Goal: Task Accomplishment & Management: Complete application form

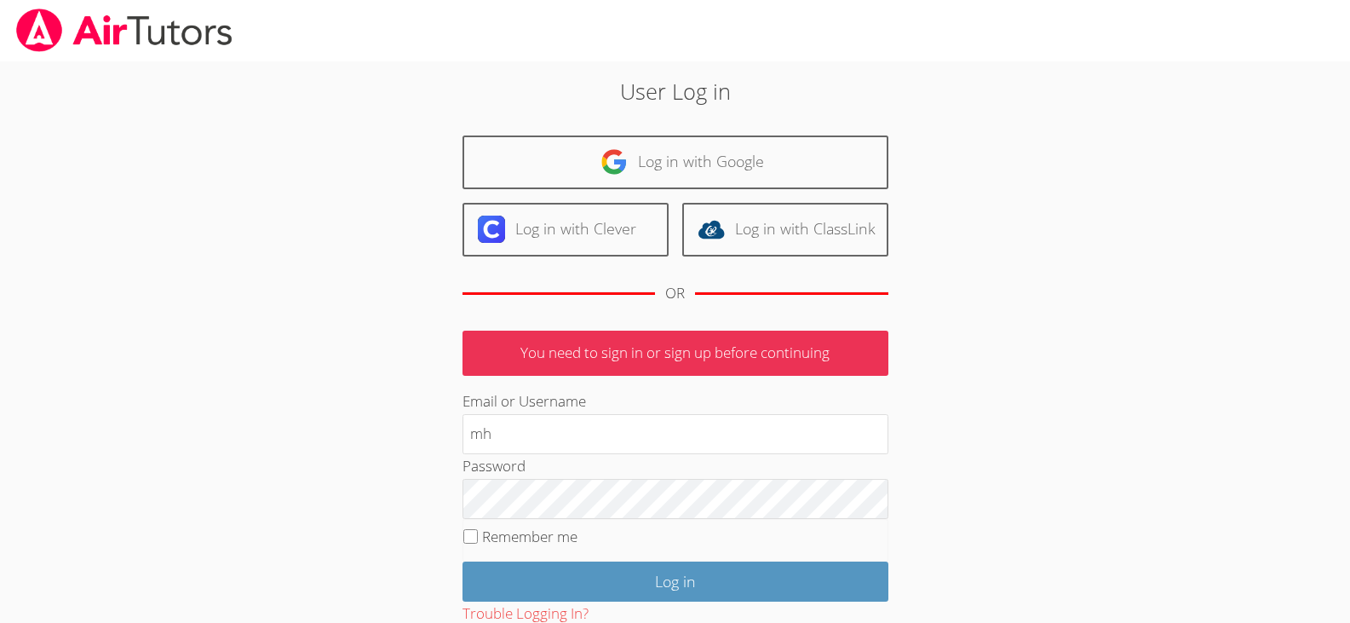
type input "mhk.heirtutors@gmail.com"
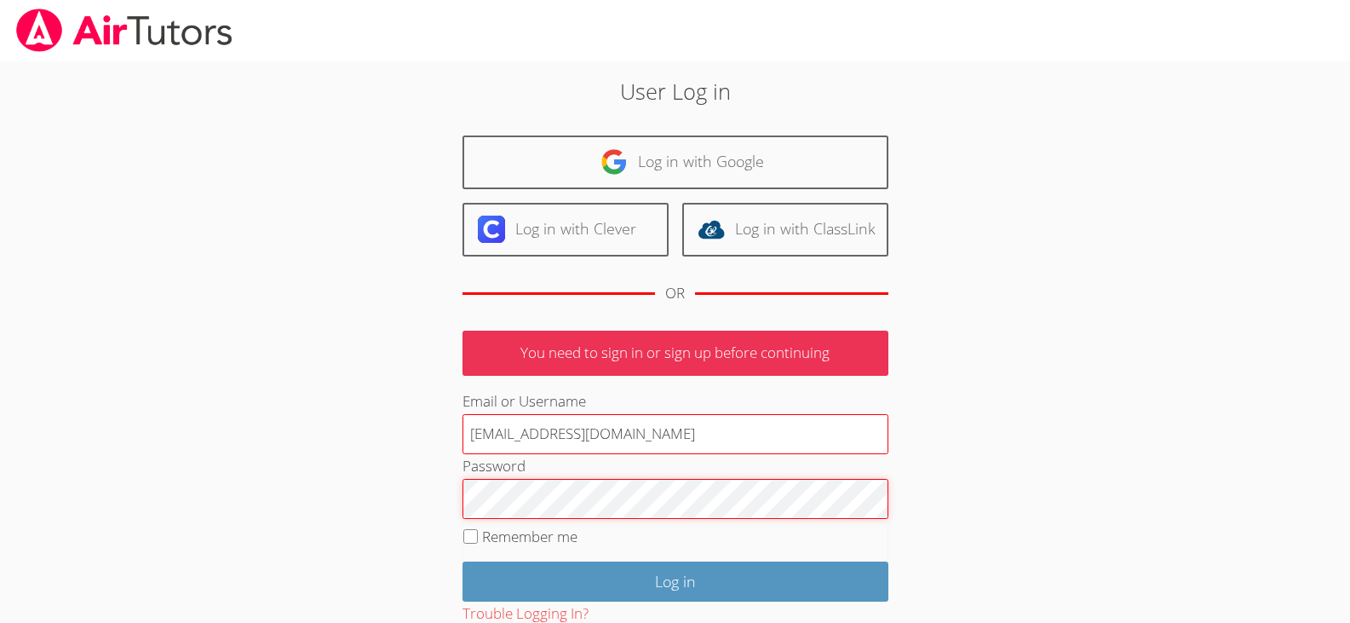
click at [463, 561] on input "Log in" at bounding box center [676, 581] width 426 height 40
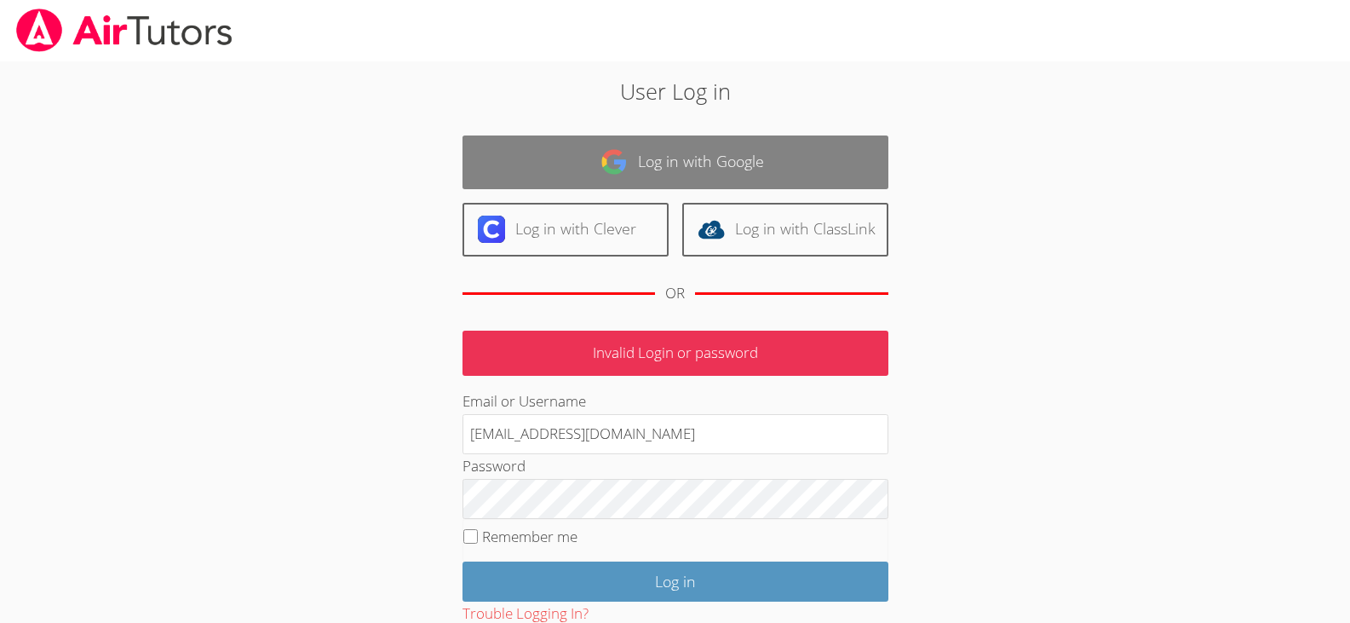
click at [684, 180] on link "Log in with Google" at bounding box center [676, 162] width 426 height 54
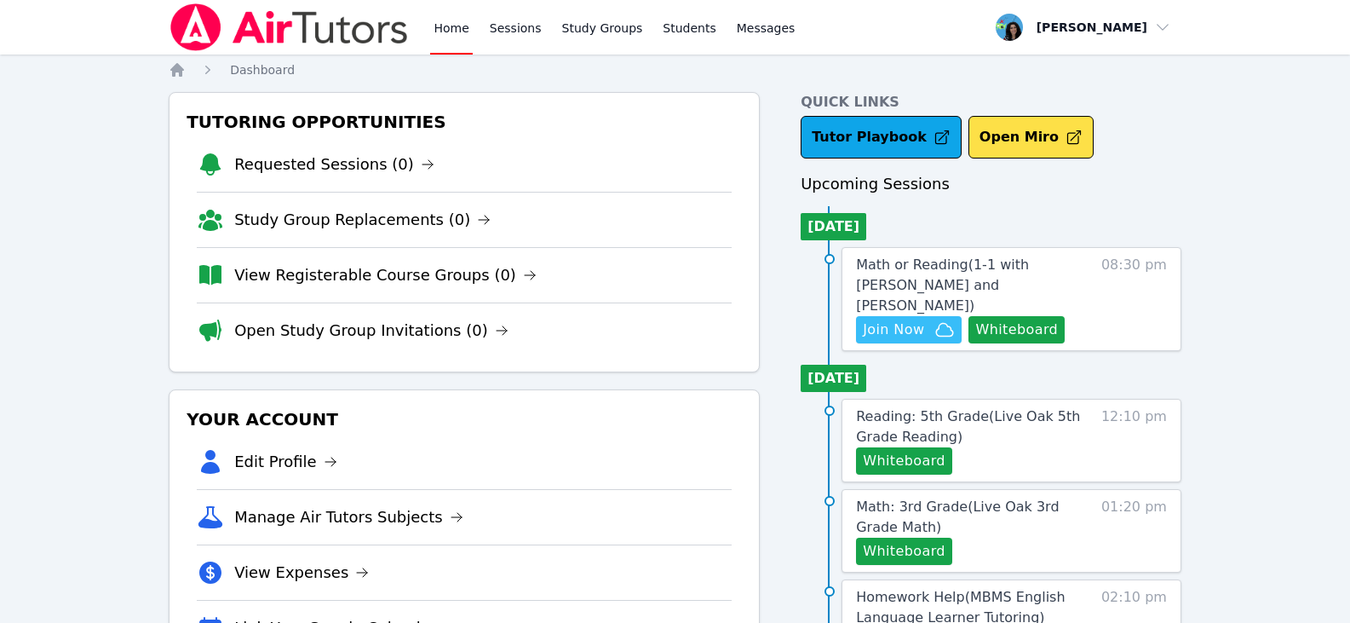
click at [926, 327] on span "Join Now" at bounding box center [909, 329] width 92 height 20
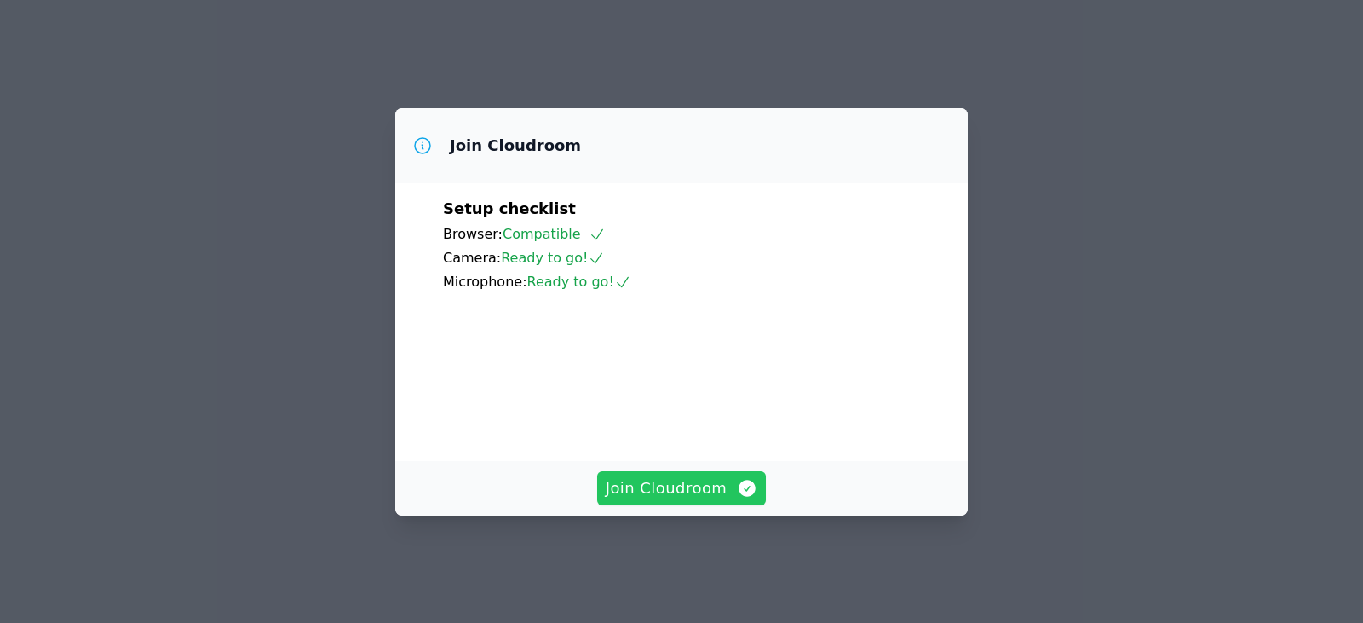
click at [686, 491] on span "Join Cloudroom" at bounding box center [682, 488] width 152 height 24
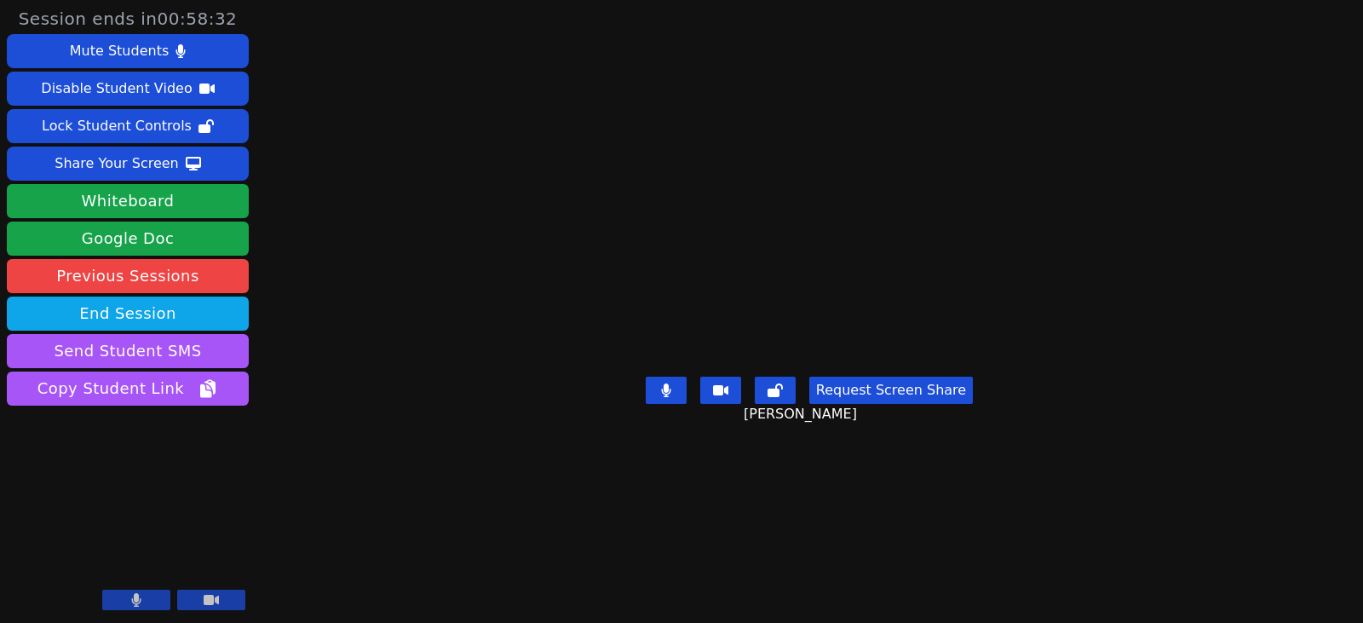
click at [937, 201] on video at bounding box center [810, 277] width 256 height 184
click at [1103, 417] on main "[PERSON_NAME] Request Screen Share [PERSON_NAME]" at bounding box center [809, 311] width 588 height 623
click at [189, 210] on button "Whiteboard" at bounding box center [128, 201] width 242 height 34
click at [173, 164] on button "Share Your Screen" at bounding box center [128, 164] width 242 height 34
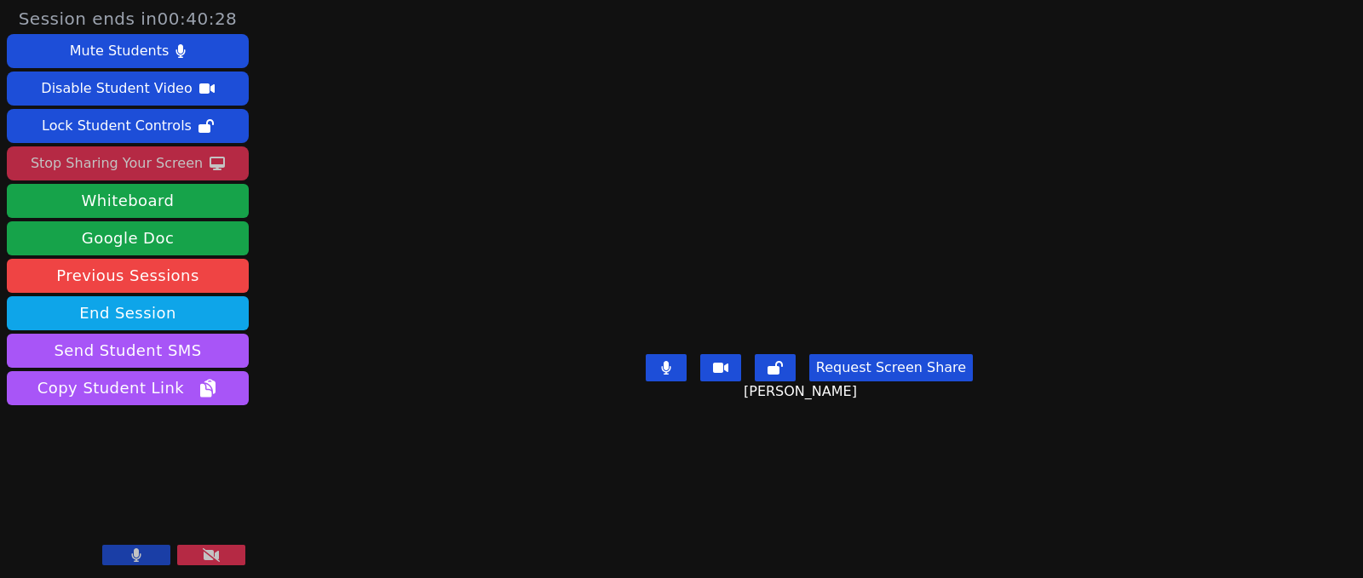
click at [112, 162] on div "Stop Sharing Your Screen" at bounding box center [117, 163] width 172 height 27
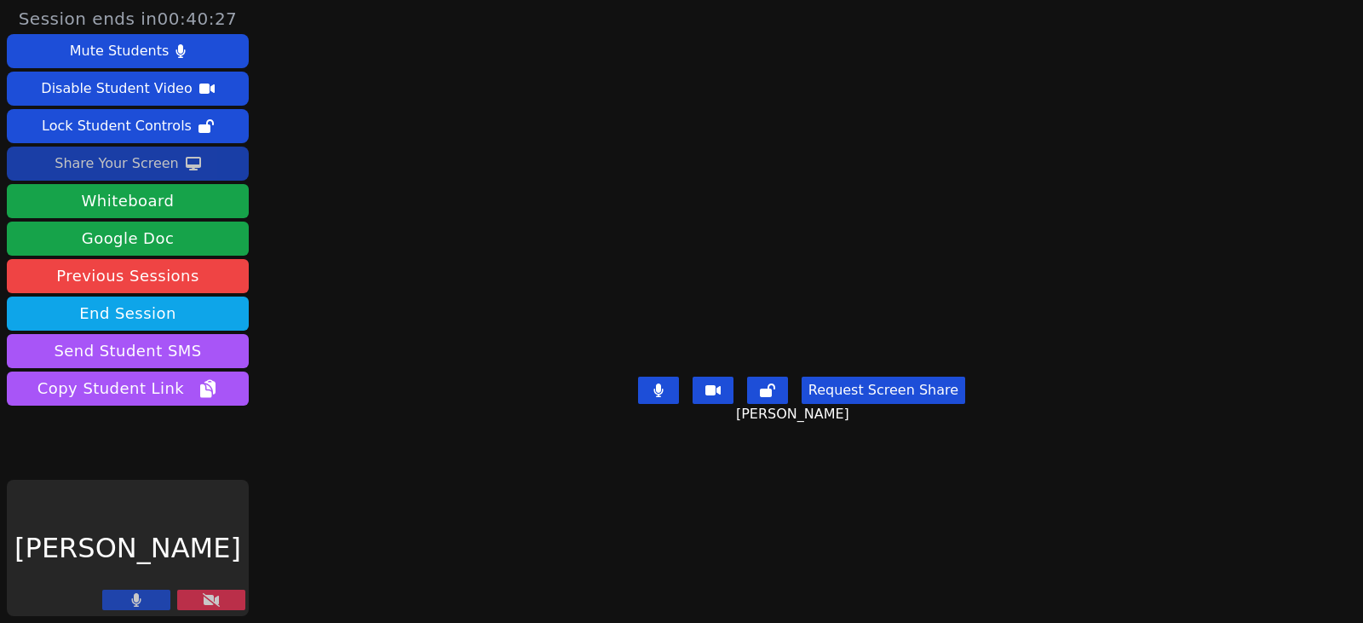
click at [147, 158] on div "Share Your Screen" at bounding box center [117, 163] width 124 height 27
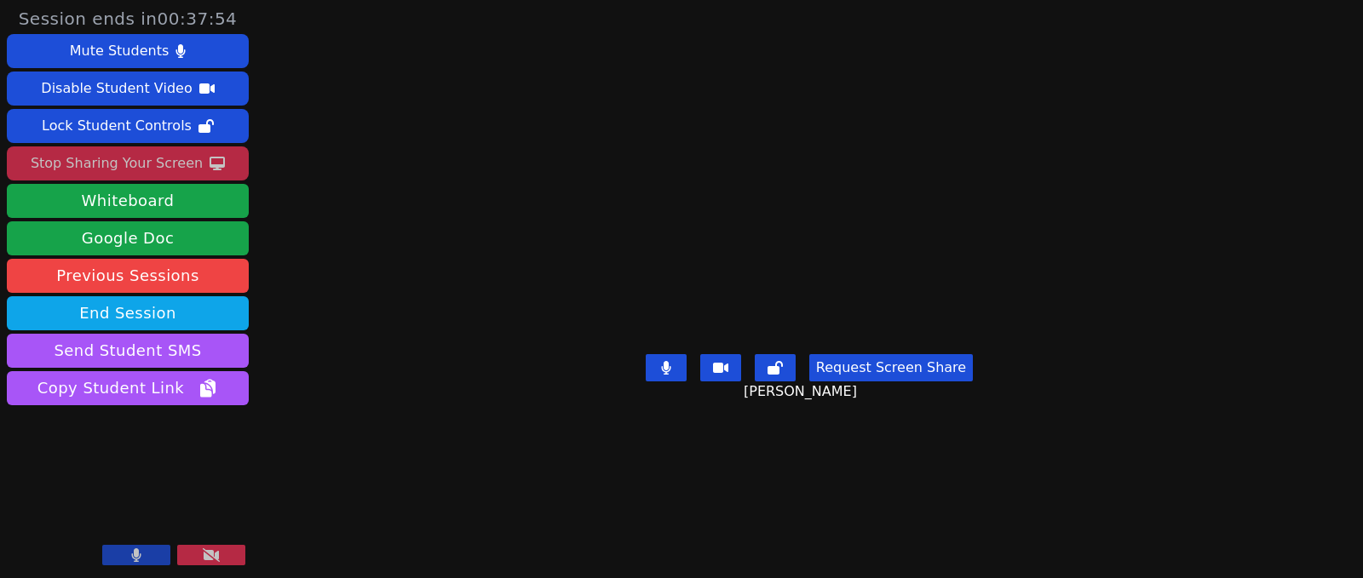
click at [89, 160] on div "Stop Sharing Your Screen" at bounding box center [117, 163] width 172 height 27
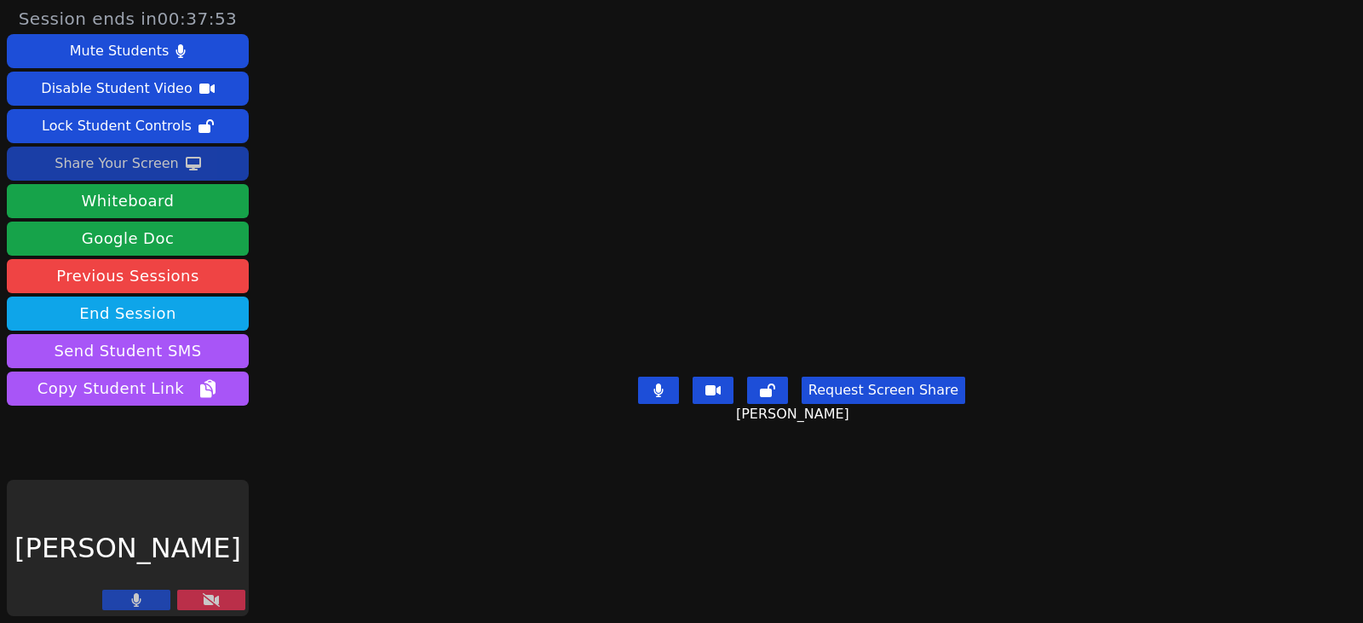
click at [128, 164] on div "Share Your Screen" at bounding box center [117, 163] width 124 height 27
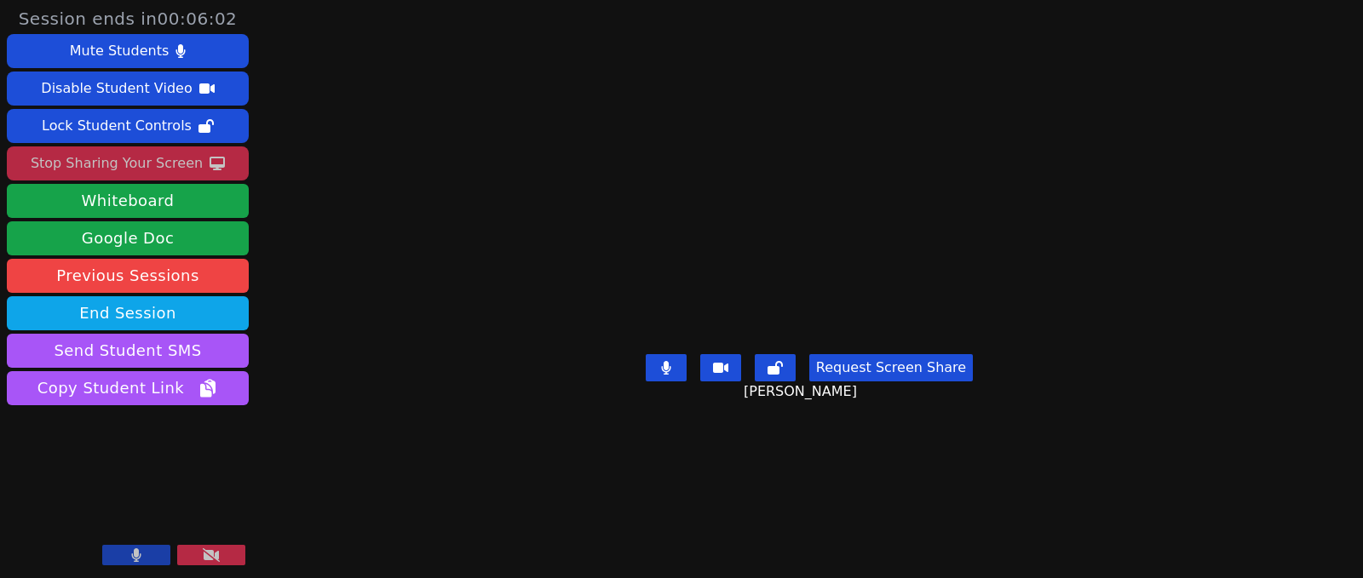
click at [142, 164] on div "Stop Sharing Your Screen" at bounding box center [117, 163] width 172 height 27
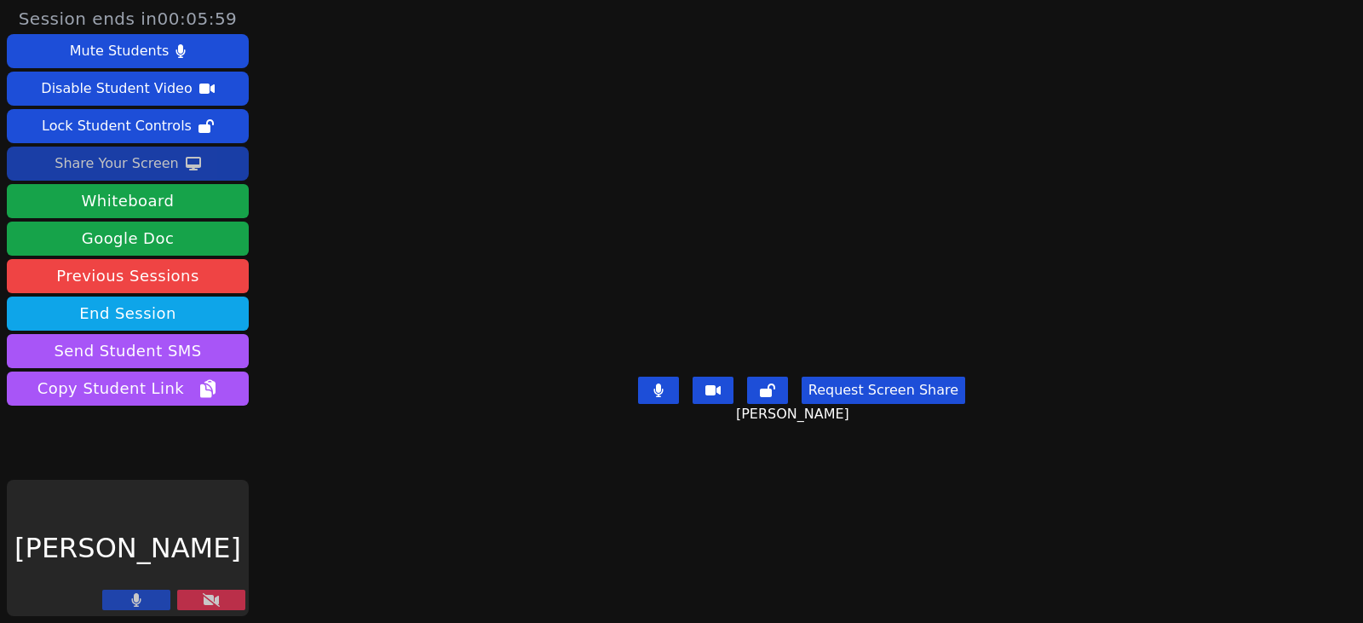
click at [244, 601] on button at bounding box center [211, 600] width 68 height 20
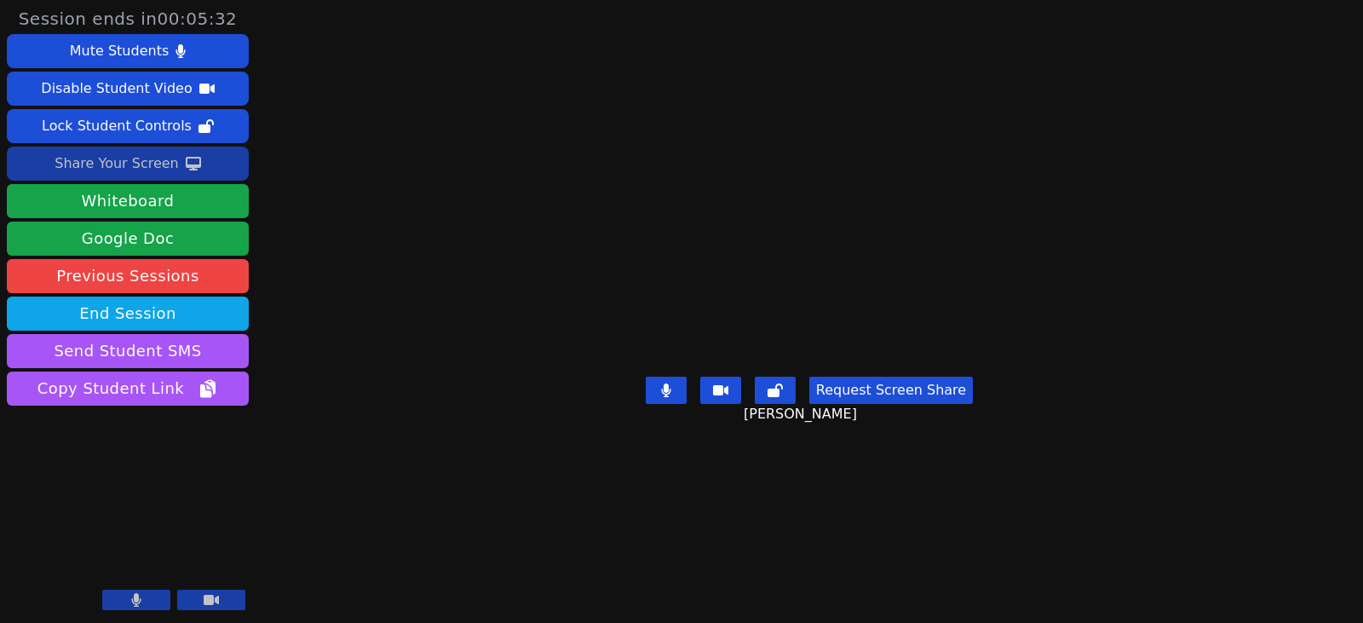
click at [145, 164] on div "Share Your Screen" at bounding box center [117, 163] width 124 height 27
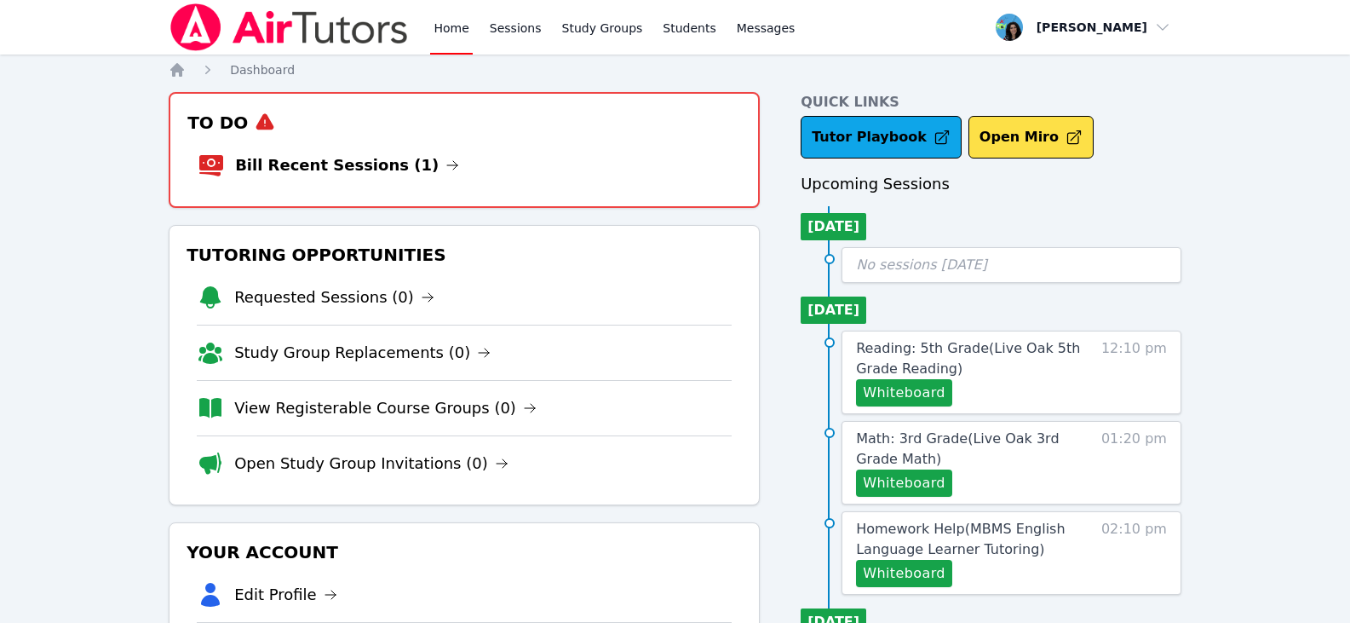
click at [406, 157] on link "Bill Recent Sessions (1)" at bounding box center [347, 165] width 224 height 24
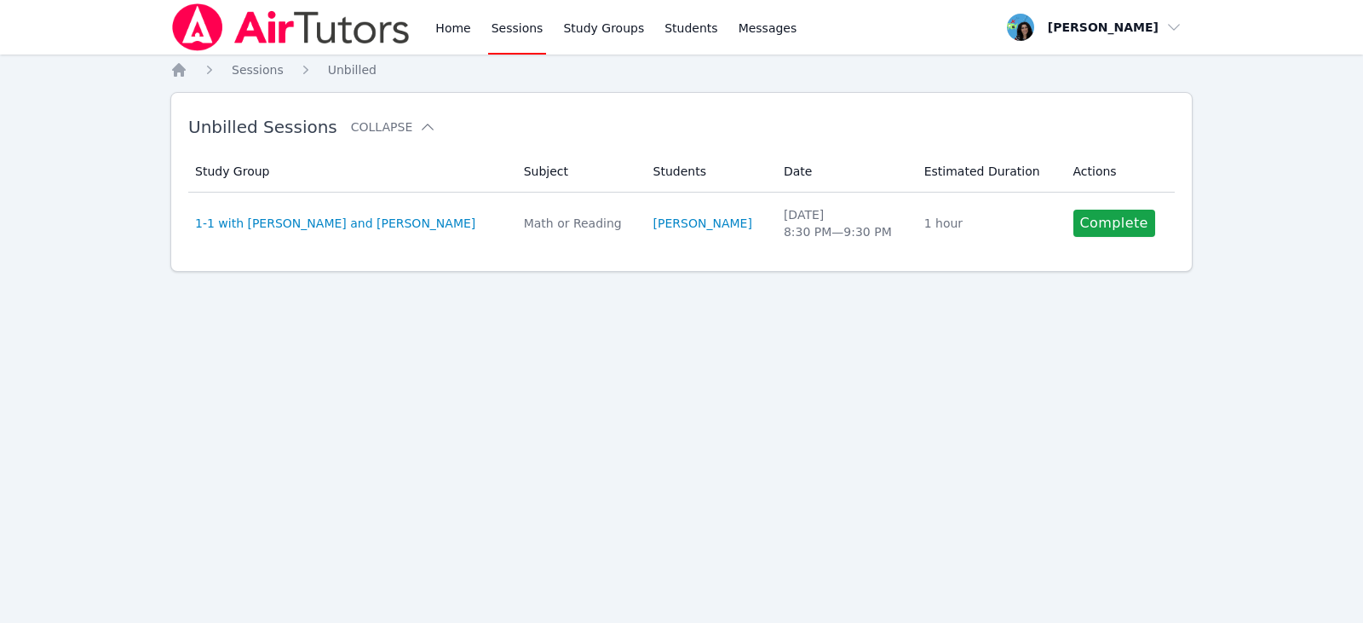
click at [1114, 227] on link "Complete" at bounding box center [1114, 223] width 82 height 27
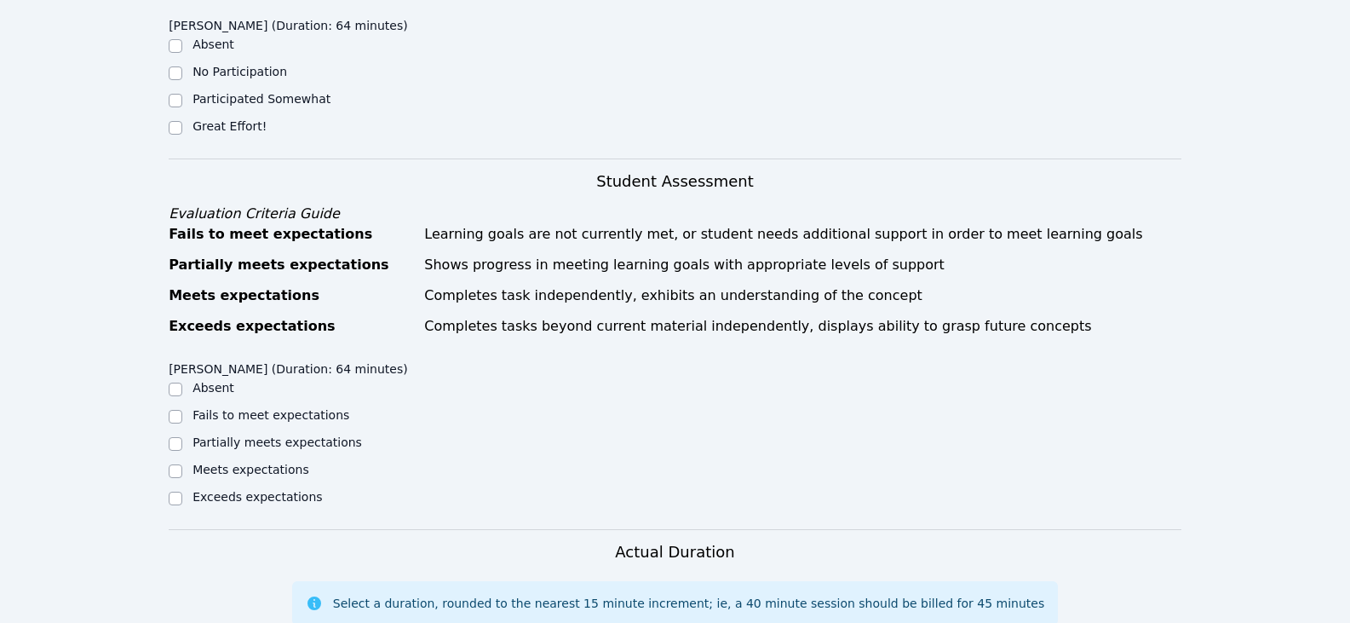
scroll to position [511, 0]
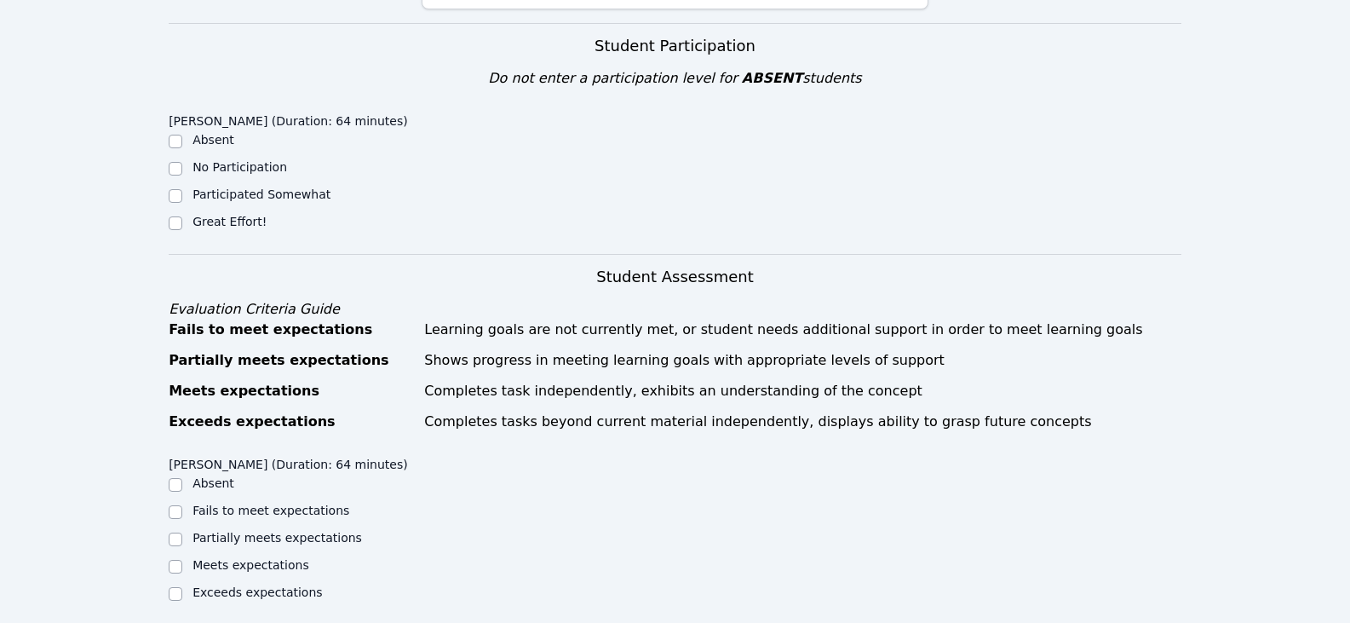
click at [207, 215] on label "Great Effort!" at bounding box center [230, 222] width 74 height 14
click at [182, 216] on input "Great Effort!" at bounding box center [176, 223] width 14 height 14
checkbox input "true"
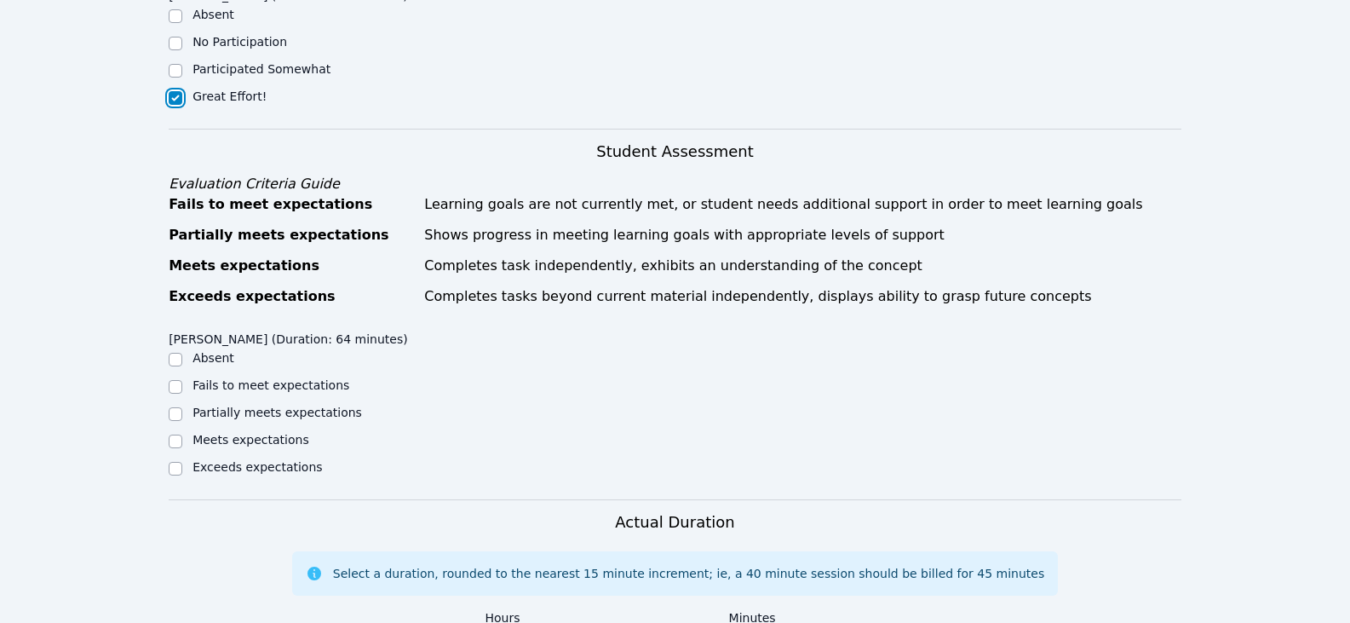
scroll to position [767, 0]
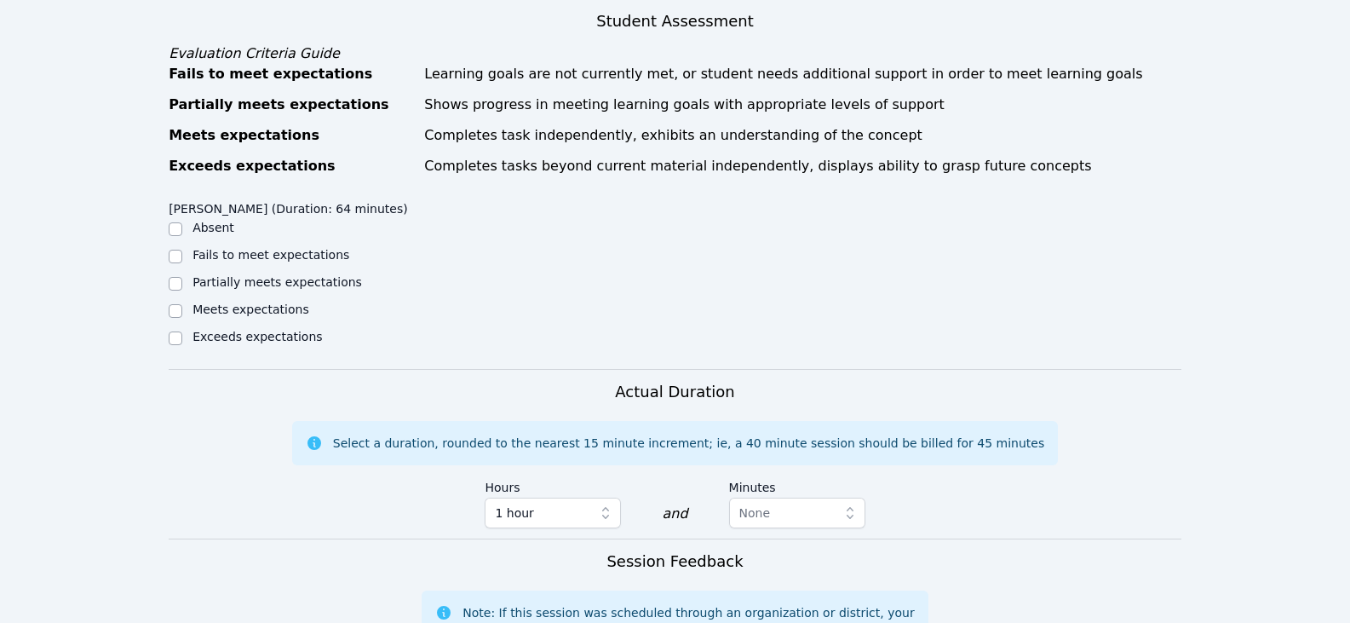
click at [285, 275] on label "Partially meets expectations" at bounding box center [278, 282] width 170 height 14
click at [182, 277] on input "Partially meets expectations" at bounding box center [176, 284] width 14 height 14
checkbox input "true"
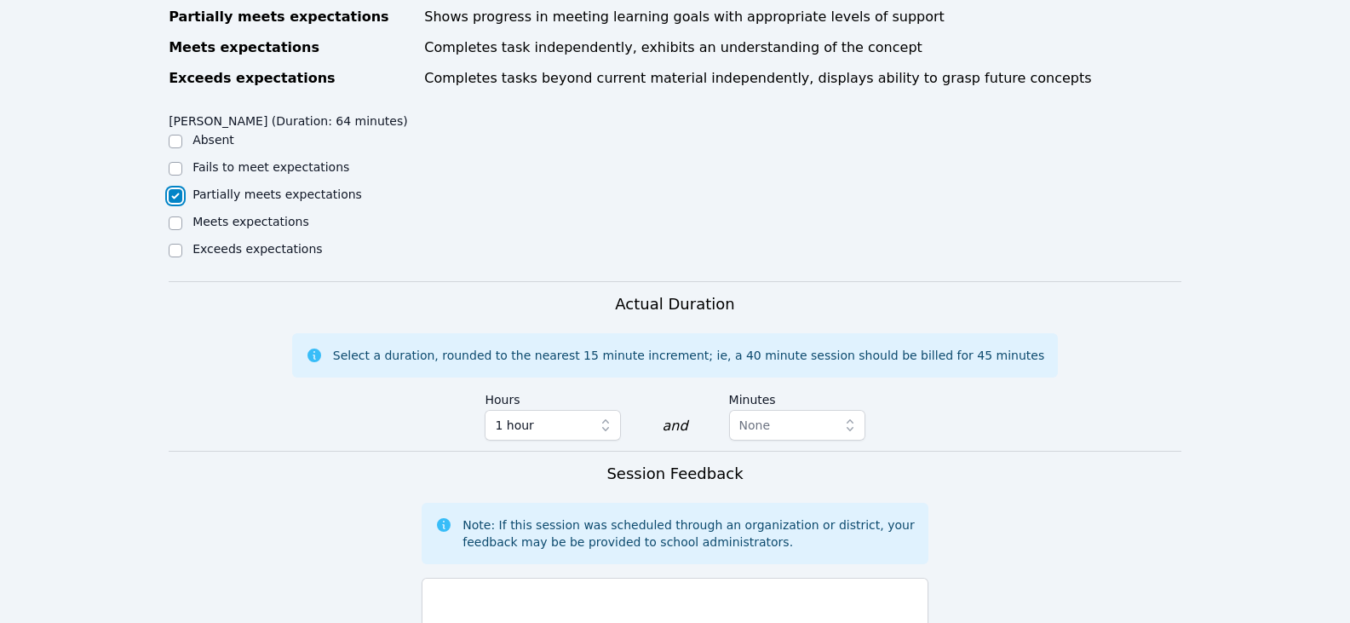
scroll to position [1107, 0]
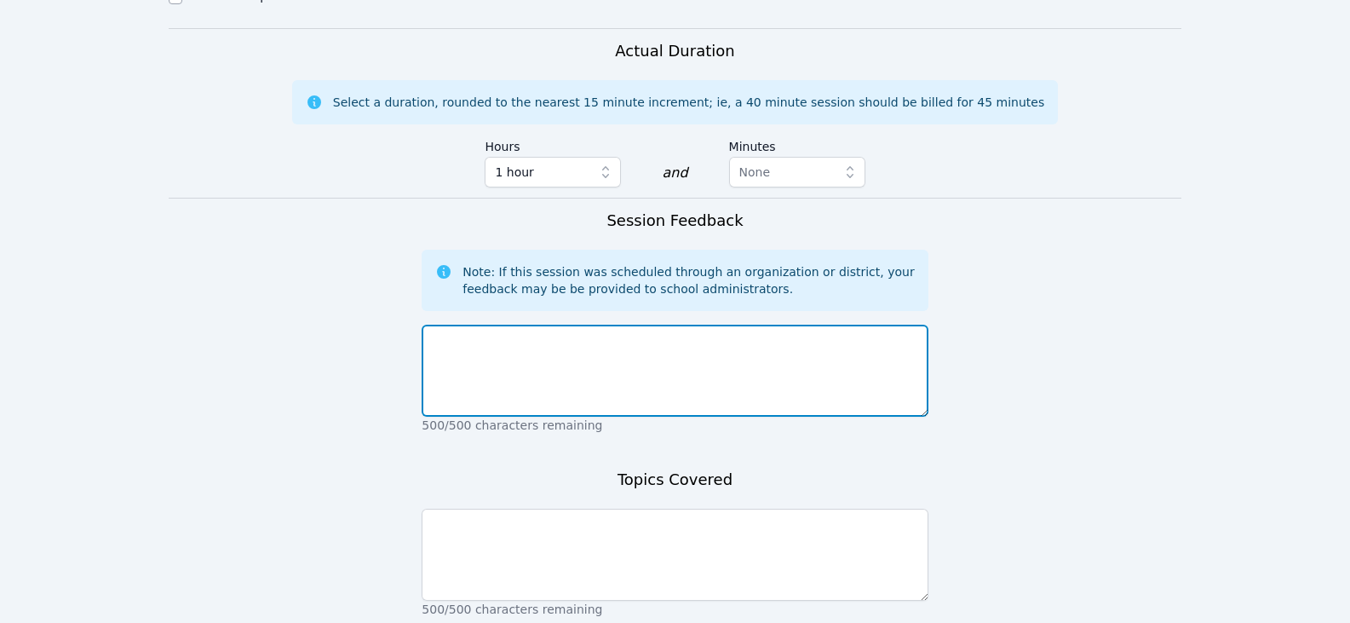
click at [509, 328] on textarea at bounding box center [675, 371] width 506 height 92
type textarea "M"
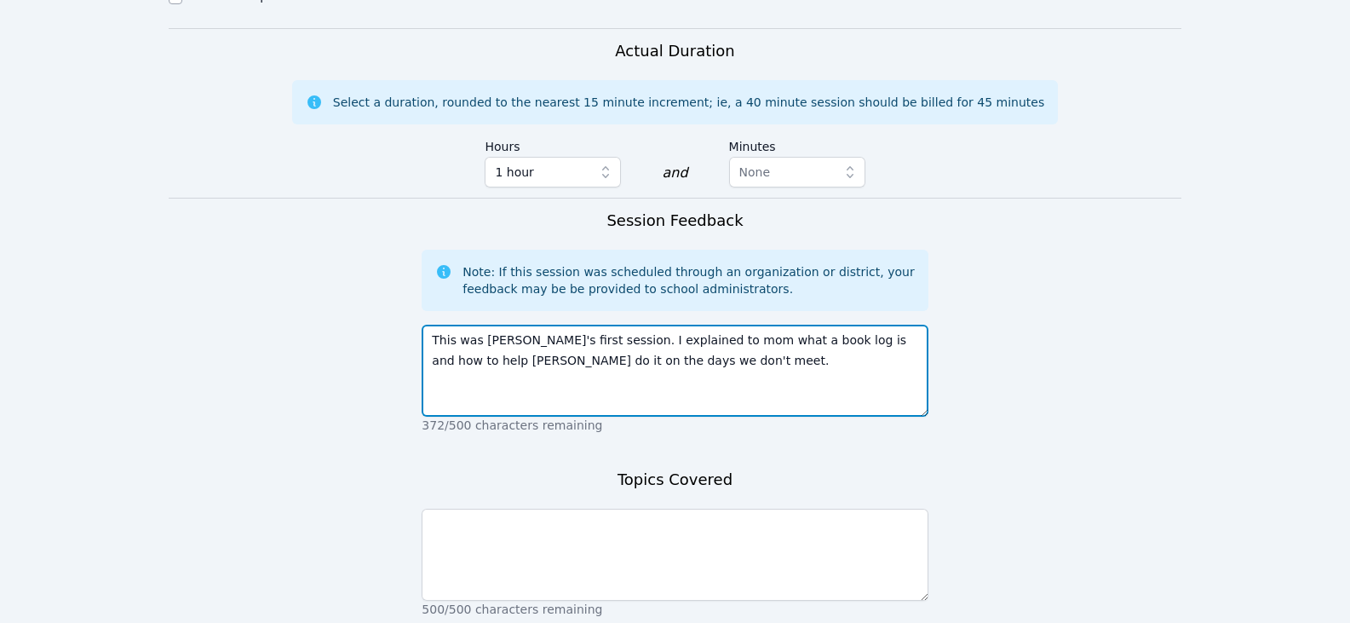
click at [684, 337] on textarea "This was Mishary's first session. I explained to mom what a book log is and how…" at bounding box center [675, 371] width 506 height 92
click at [668, 341] on textarea "This was Mishary's first session. I explained to mom what a book log is and how…" at bounding box center [675, 371] width 506 height 92
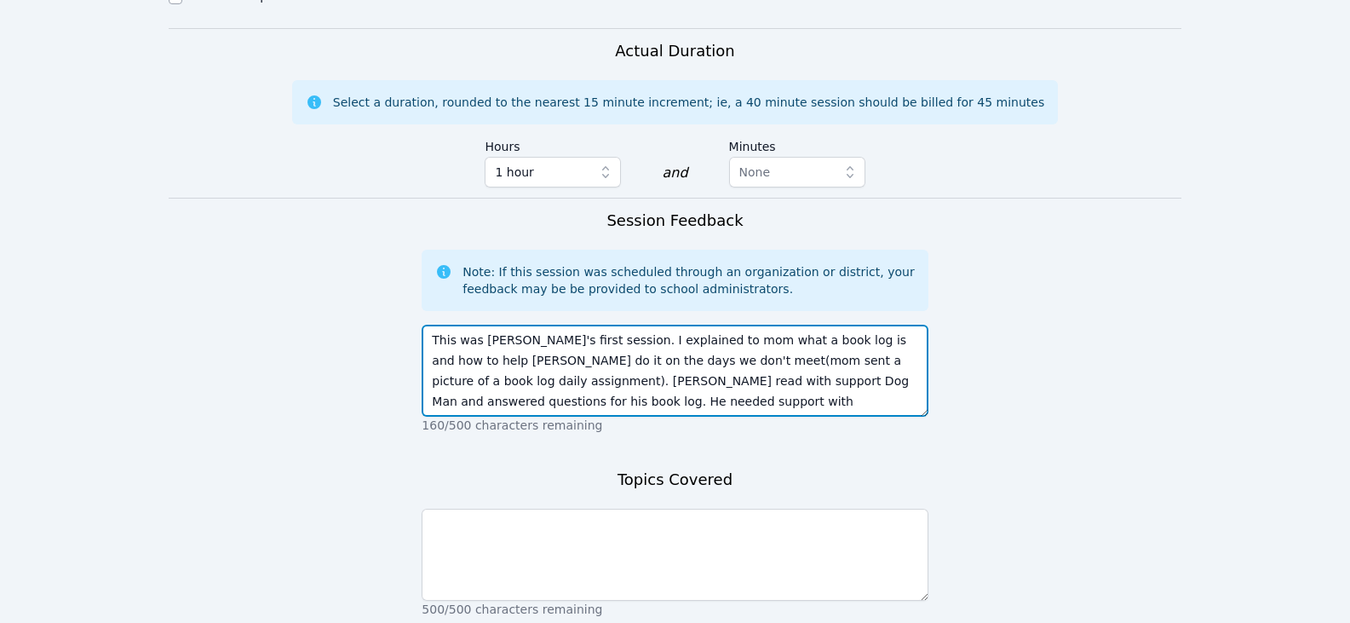
click at [641, 385] on textarea "This was Mishary's first session. I explained to mom what a book log is and how…" at bounding box center [675, 371] width 506 height 92
click at [914, 377] on textarea "This was Mishary's first session. I explained to mom what a book log is and how…" at bounding box center [675, 371] width 506 height 92
click at [757, 386] on textarea "This was Mishary's first session. I explained to mom what a book log is and how…" at bounding box center [675, 371] width 506 height 92
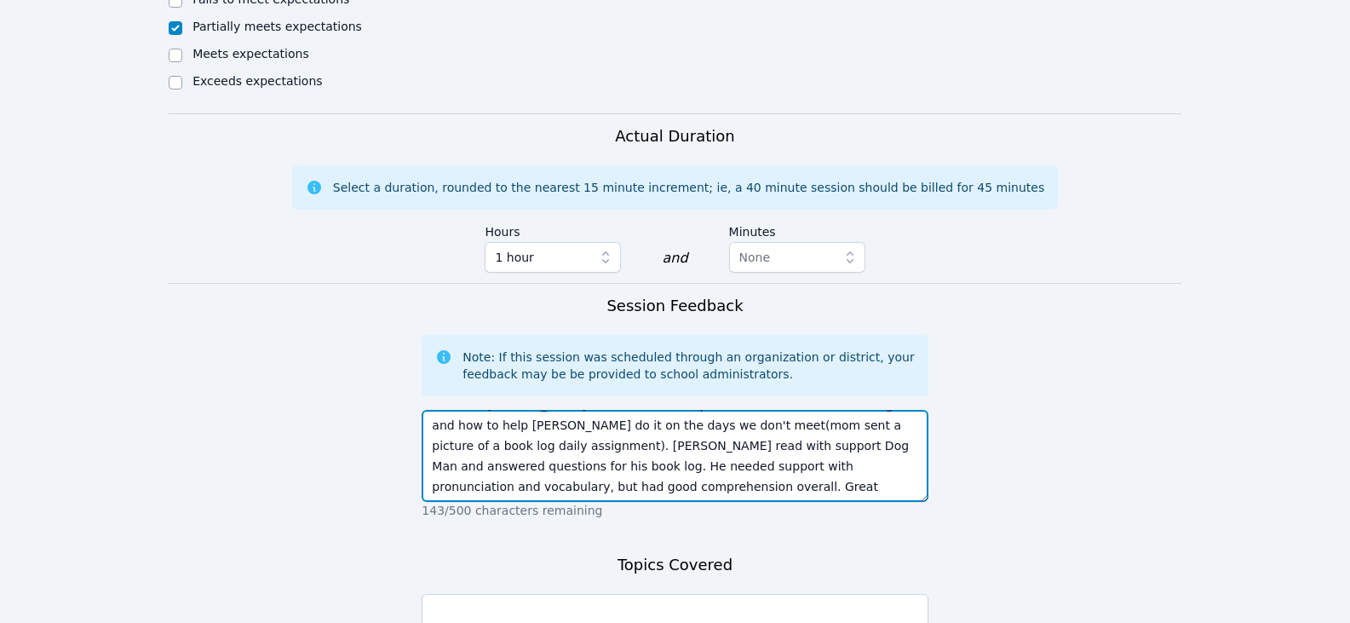
click at [644, 410] on textarea "This was Mishary's first session. I explained to mom what a book log is and how…" at bounding box center [675, 456] width 506 height 92
click at [647, 423] on textarea "This was Mishary's first session. I explained to mom what a book log is and how…" at bounding box center [675, 456] width 506 height 92
click at [693, 425] on textarea "This was Mishary's first session. I explained to mom what a book log is and how…" at bounding box center [675, 456] width 506 height 92
click at [695, 427] on textarea "This was Mishary's first session. I explained to mom what a book log is and how…" at bounding box center [675, 456] width 506 height 92
click at [808, 471] on textarea "This was Mishary's first session. I explained to mom what a book log is and how…" at bounding box center [675, 456] width 506 height 92
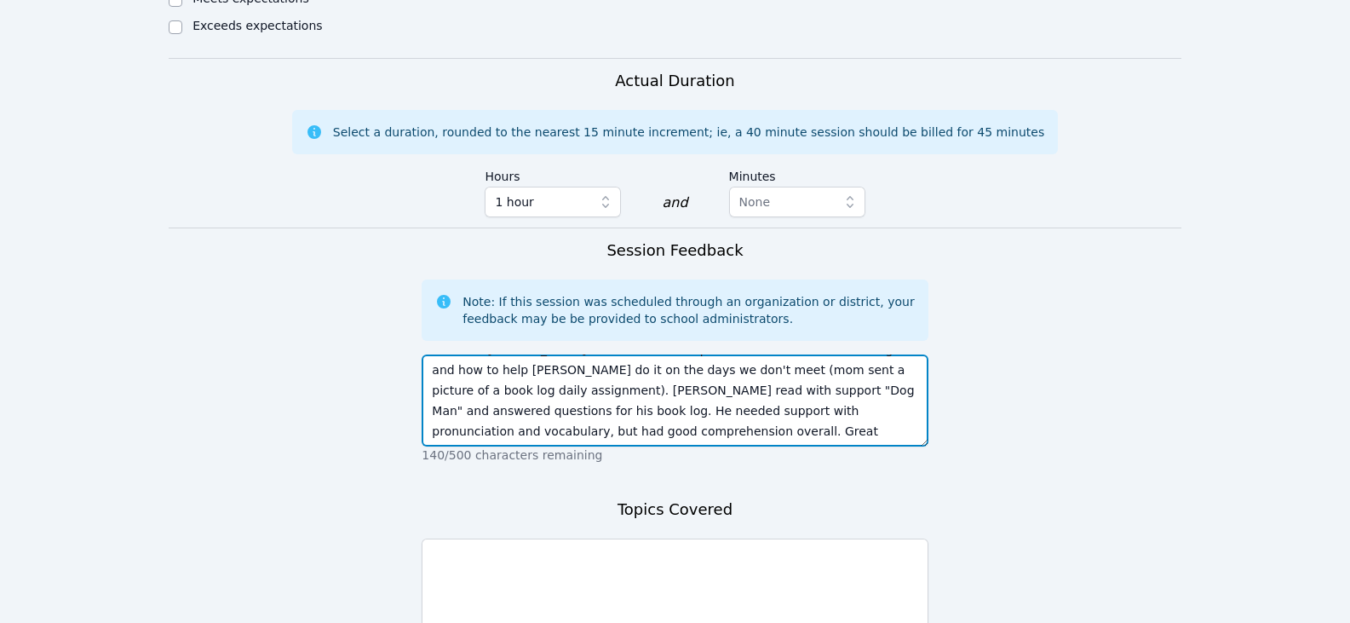
scroll to position [1107, 0]
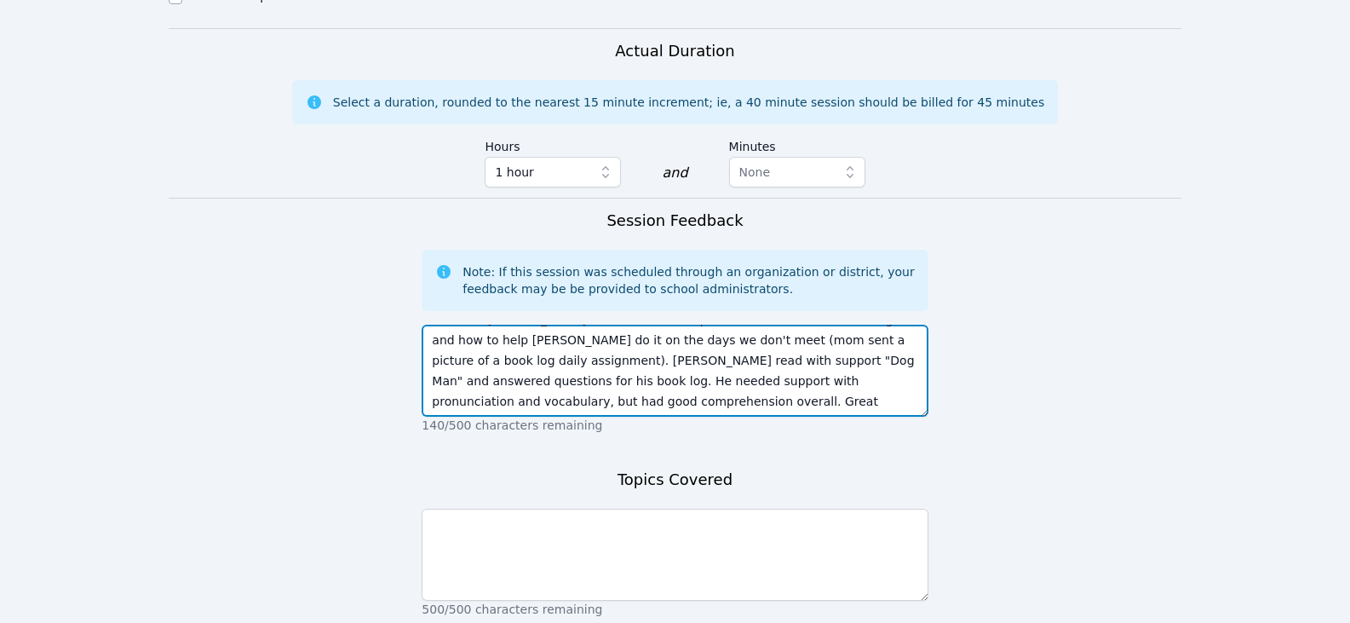
type textarea "This was Mishary's first session. I explained to mom what a book log is and how…"
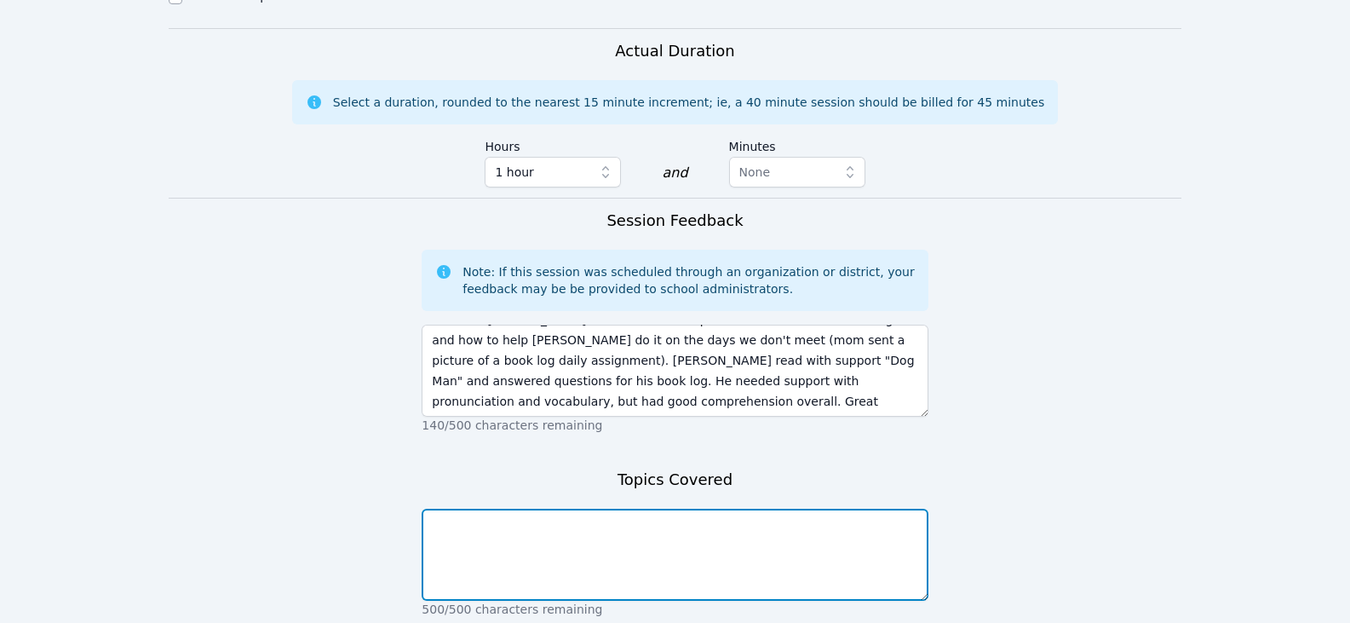
click at [762, 512] on textarea at bounding box center [675, 555] width 506 height 92
type textarea "B"
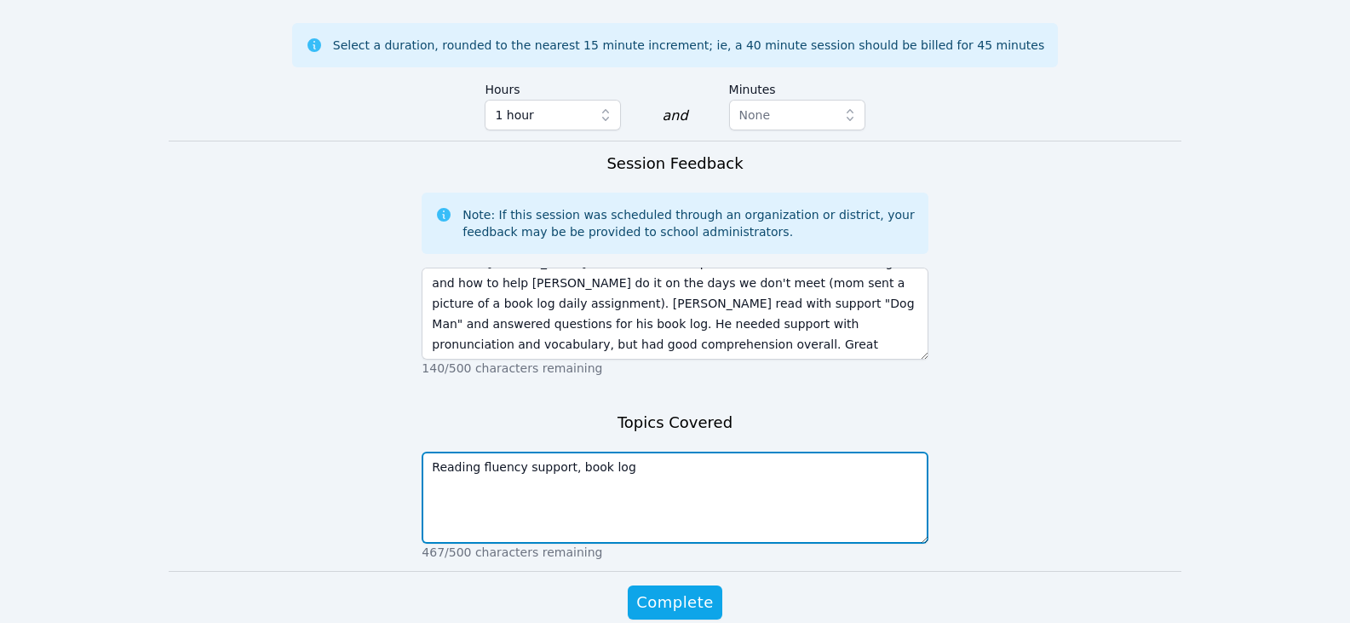
scroll to position [1223, 0]
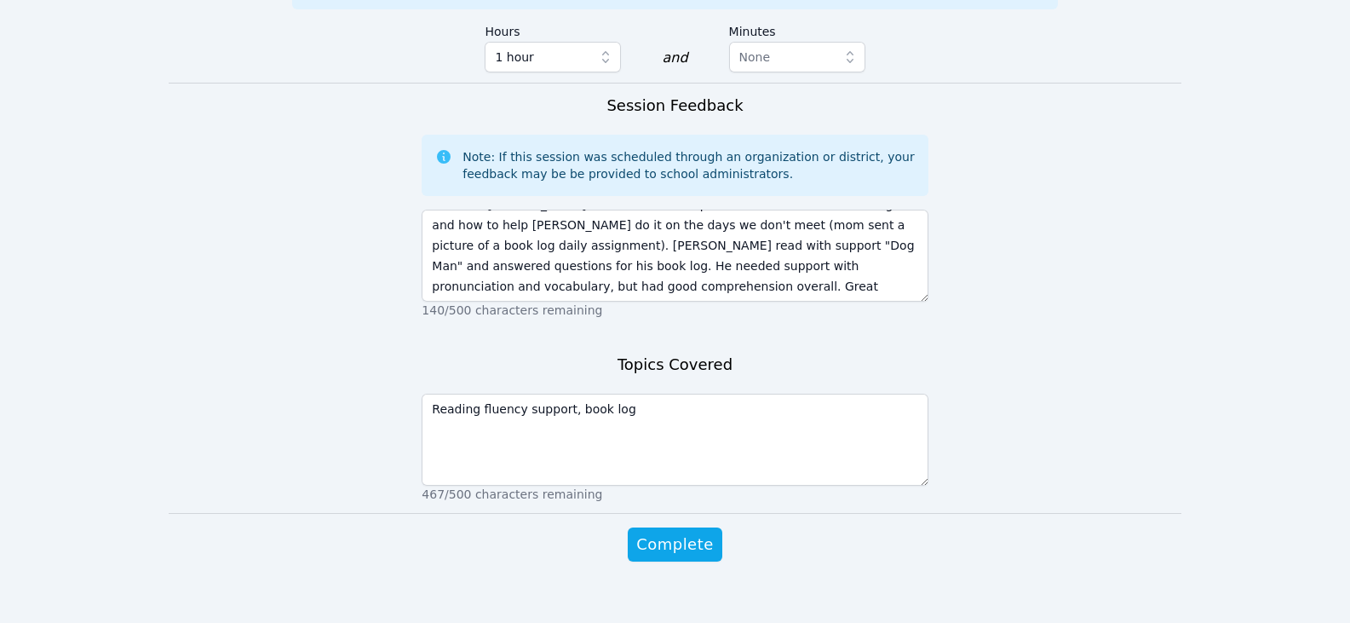
drag, startPoint x: 698, startPoint y: 519, endPoint x: 867, endPoint y: 545, distance: 171.6
click at [872, 547] on div "Complete" at bounding box center [675, 561] width 506 height 68
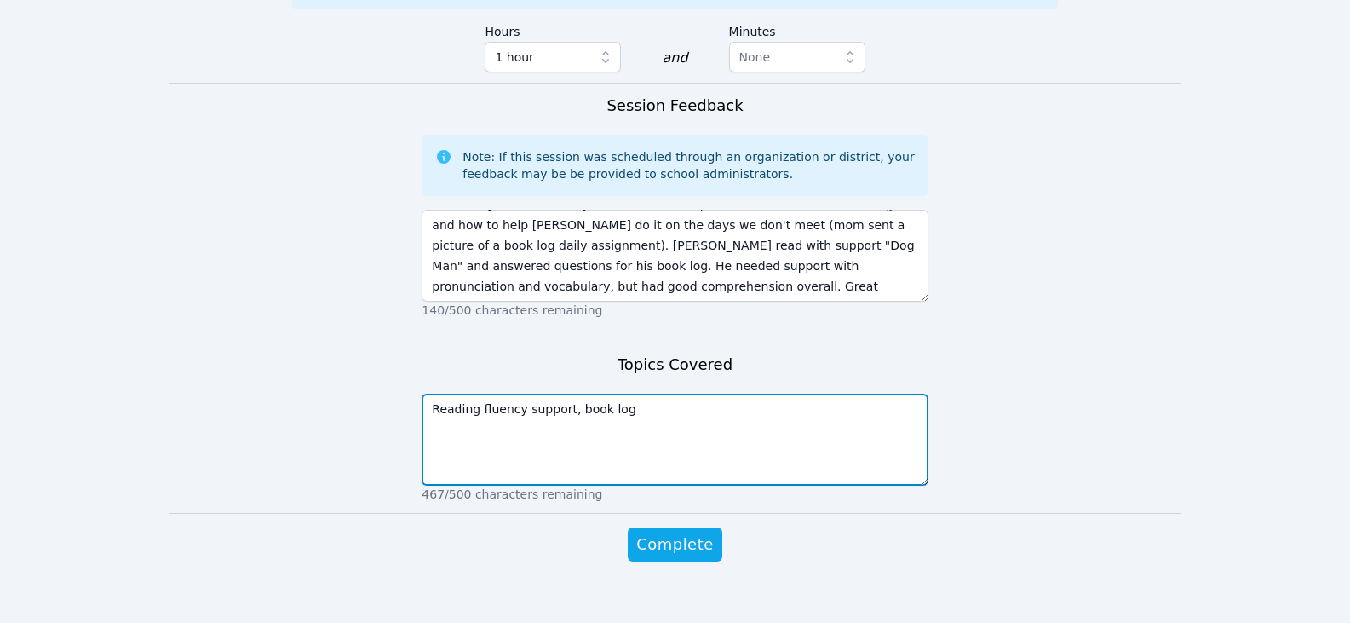
click at [564, 394] on textarea "Reading fluency support, book log" at bounding box center [675, 440] width 506 height 92
type textarea "Reading fluency support, vocabulary, discussion, book log"
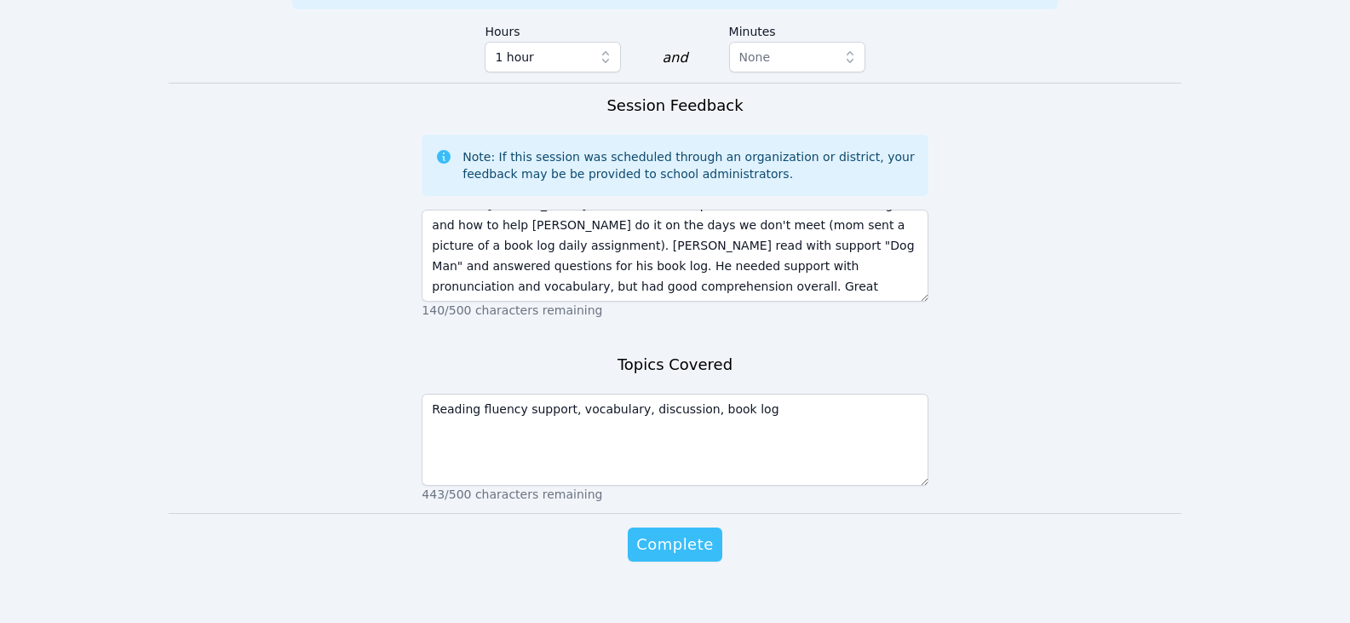
click at [661, 532] on span "Complete" at bounding box center [674, 544] width 77 height 24
